Goal: Find specific page/section: Find specific page/section

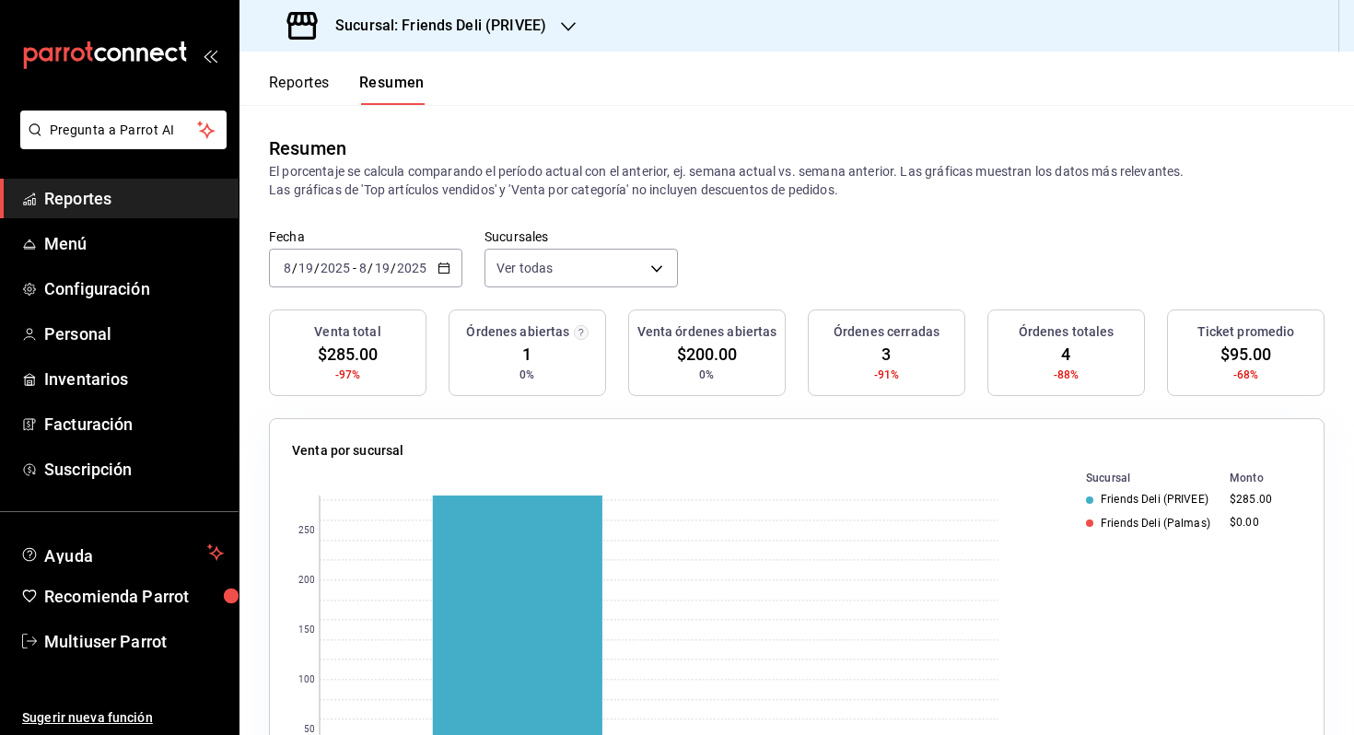
click at [304, 88] on button "Reportes" at bounding box center [299, 89] width 61 height 31
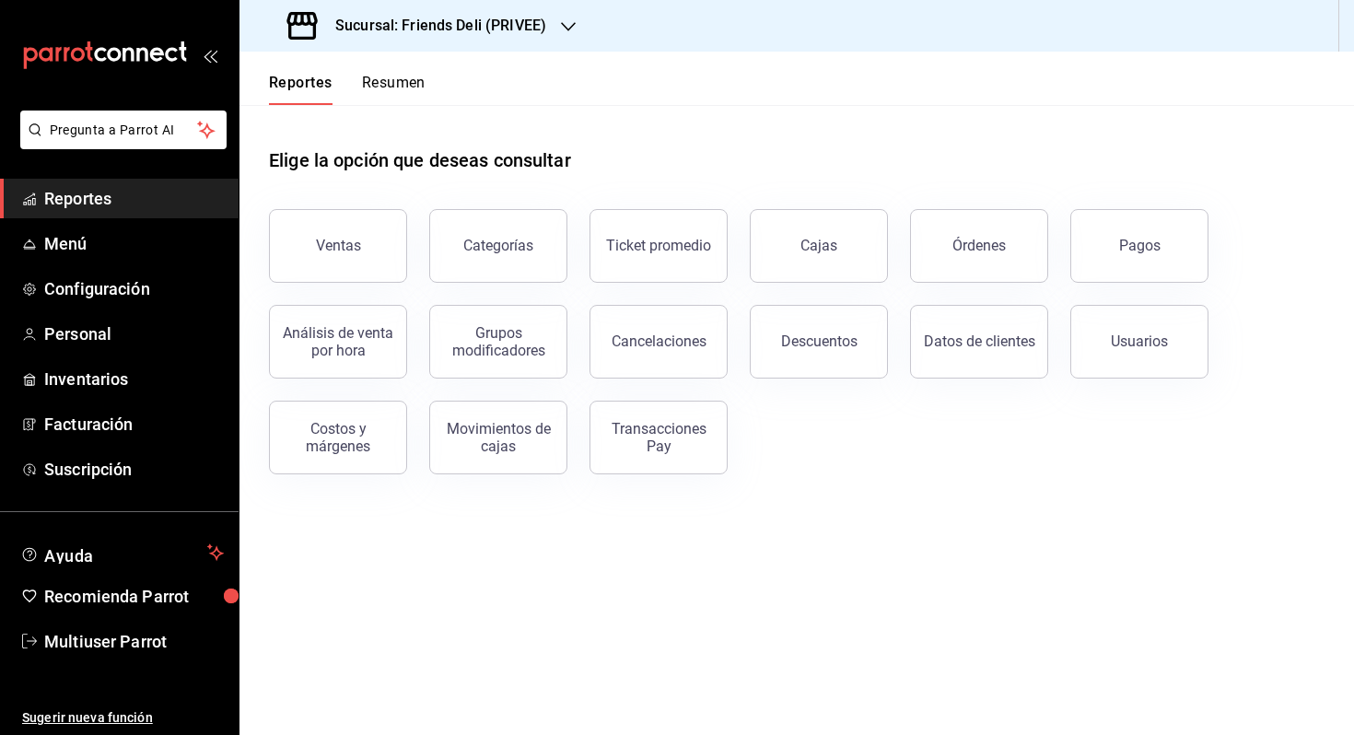
click at [399, 65] on div "Reportes Resumen" at bounding box center [332, 78] width 186 height 53
click at [392, 87] on button "Resumen" at bounding box center [394, 89] width 64 height 31
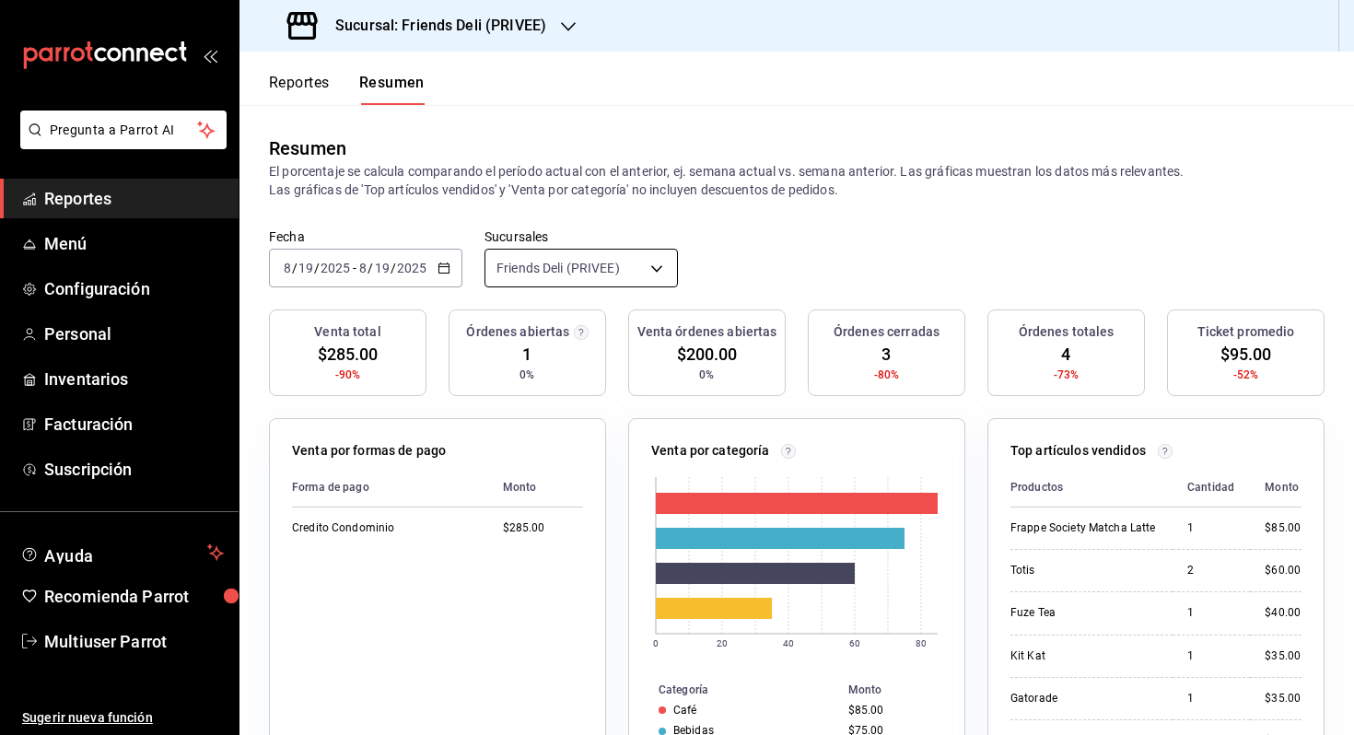
click at [644, 279] on body "Pregunta a Parrot AI Reportes Menú Configuración Personal Inventarios Facturaci…" at bounding box center [677, 367] width 1354 height 735
click at [629, 325] on span "Ver todas" at bounding box center [599, 334] width 142 height 19
type input "[object Object],[object Object]"
checkbox input "true"
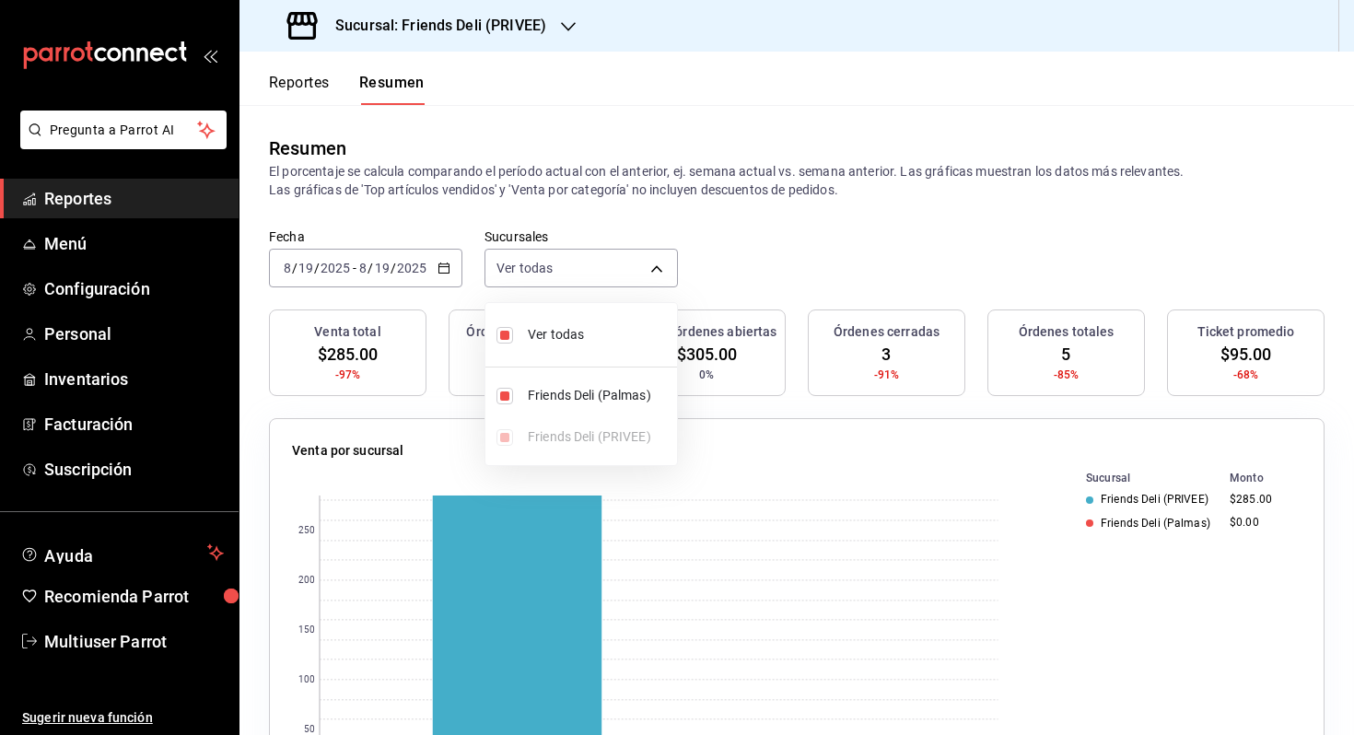
click at [795, 251] on div at bounding box center [677, 367] width 1354 height 735
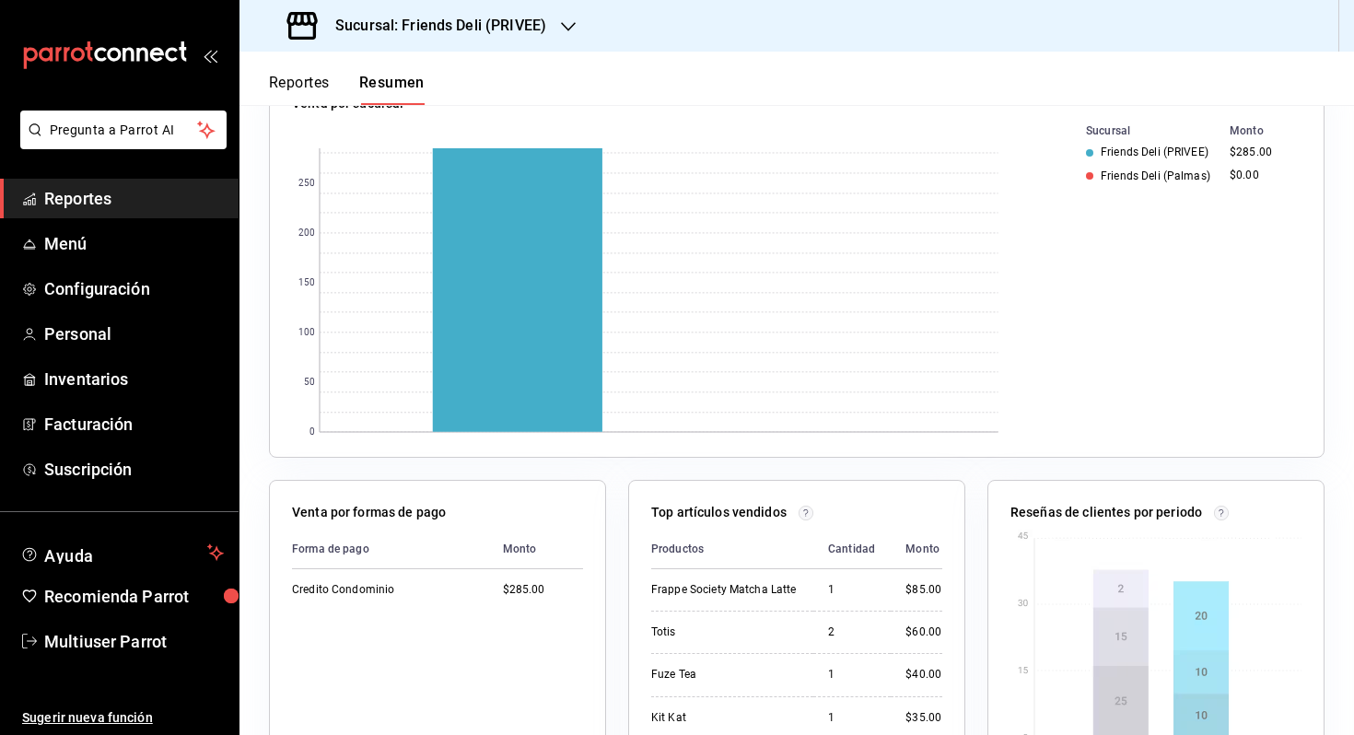
scroll to position [508, 0]
